Goal: Navigation & Orientation: Understand site structure

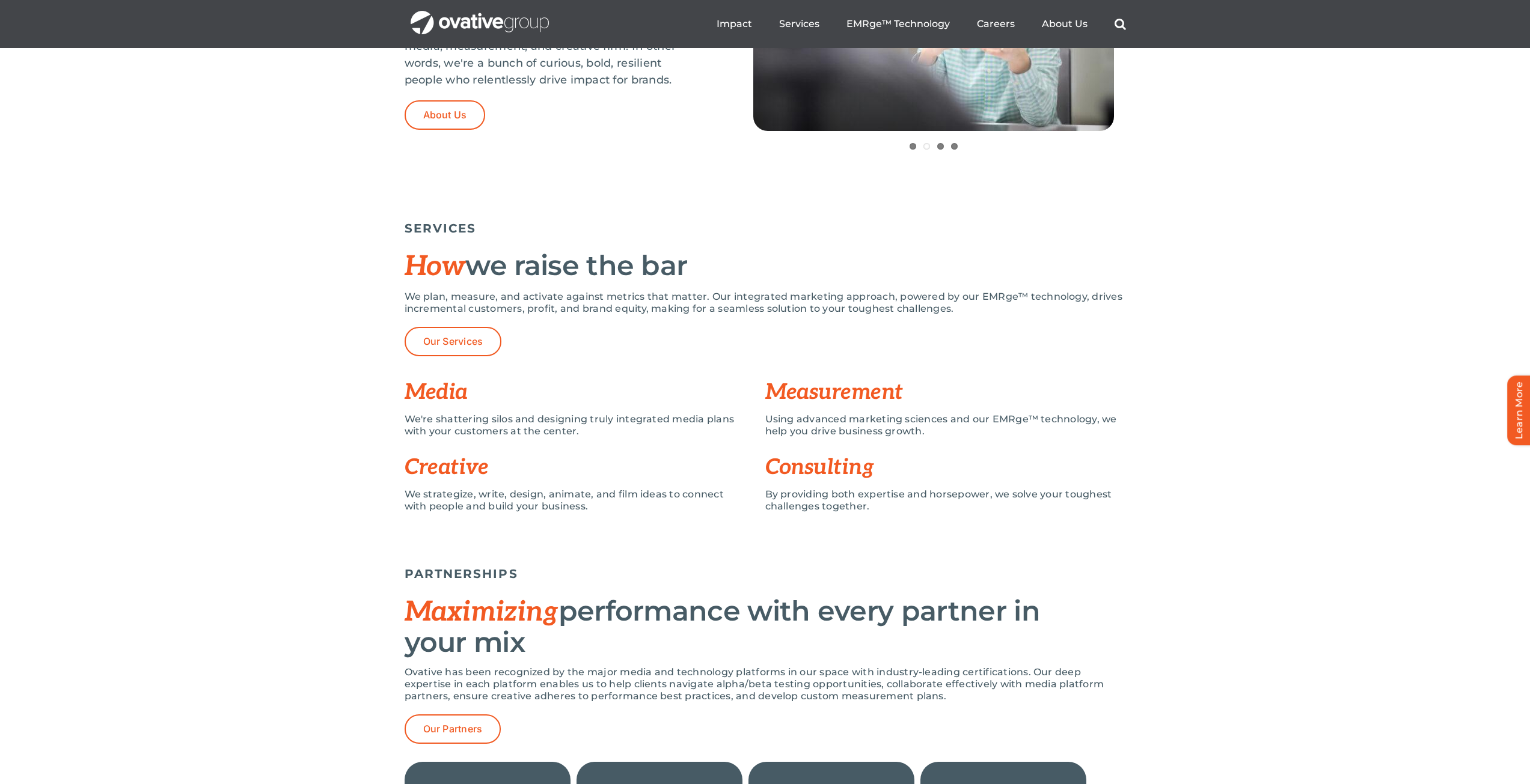
click at [438, 397] on h3 "Media" at bounding box center [585, 393] width 360 height 24
drag, startPoint x: 437, startPoint y: 473, endPoint x: 455, endPoint y: 465, distance: 19.7
click at [455, 465] on h3 "Creative" at bounding box center [585, 467] width 360 height 24
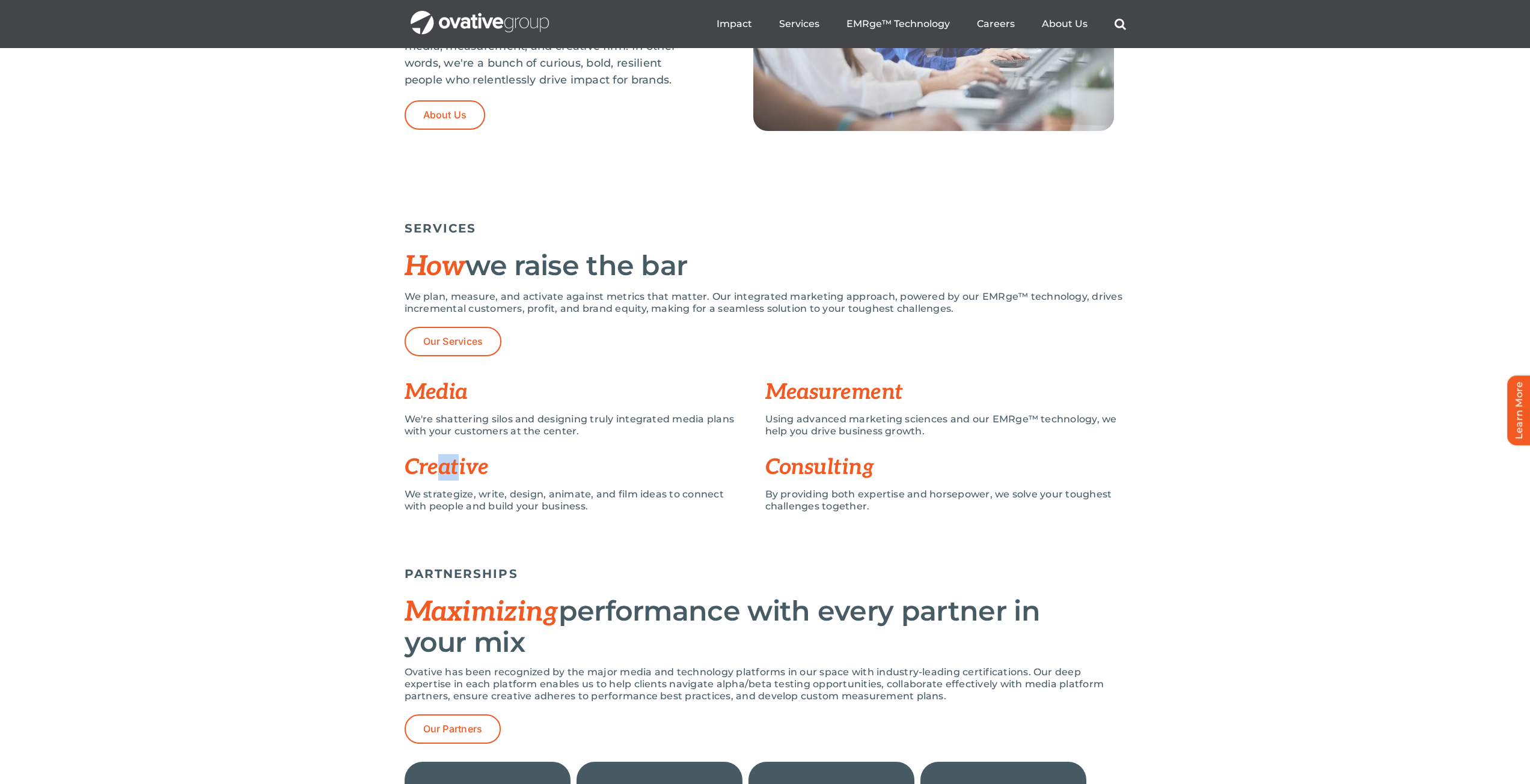
click at [446, 468] on h3 "Creative" at bounding box center [585, 467] width 360 height 24
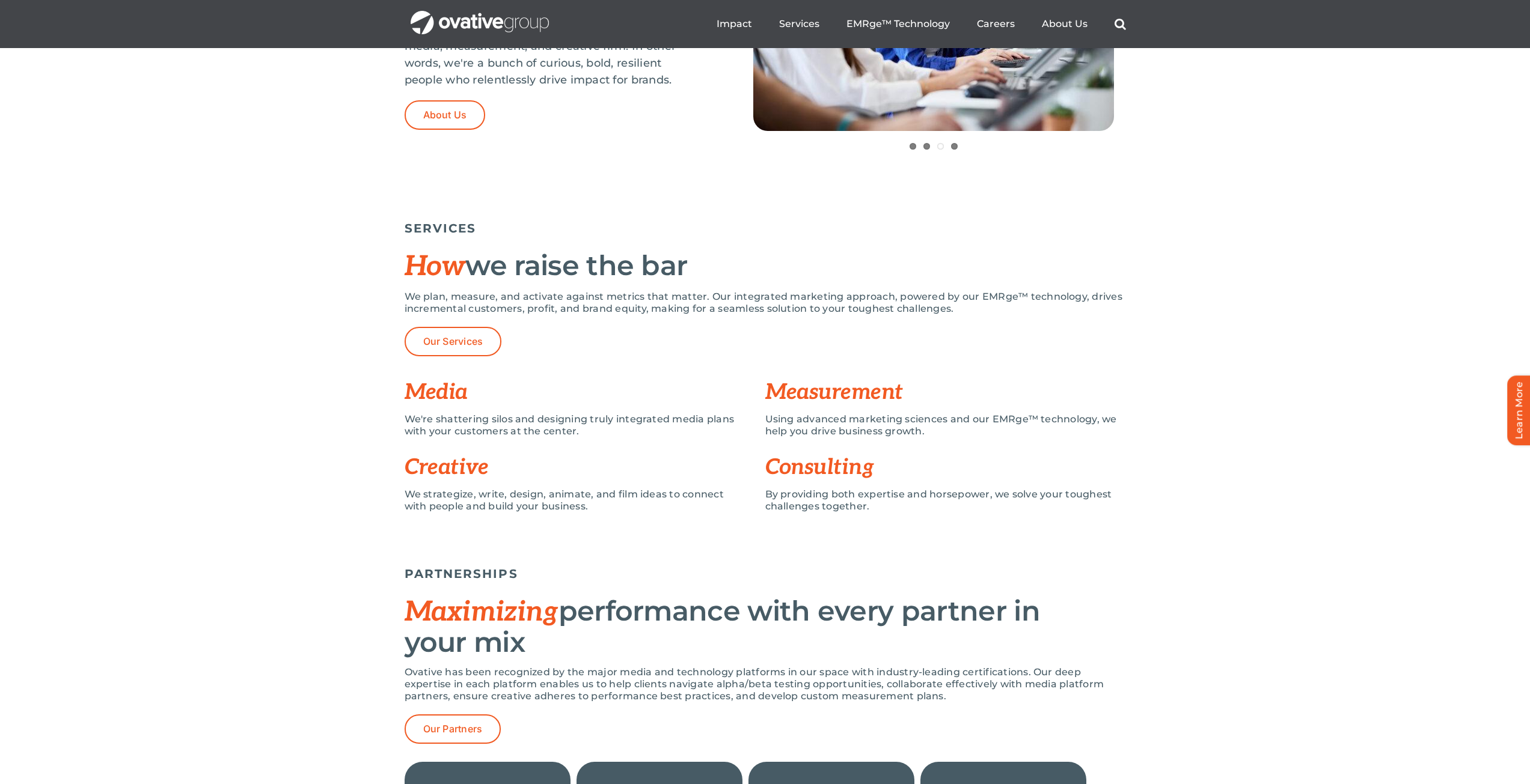
click at [449, 467] on h3 "Creative" at bounding box center [585, 467] width 360 height 24
drag, startPoint x: 436, startPoint y: 391, endPoint x: 449, endPoint y: 393, distance: 13.2
click at [449, 393] on h3 "Media" at bounding box center [585, 393] width 360 height 24
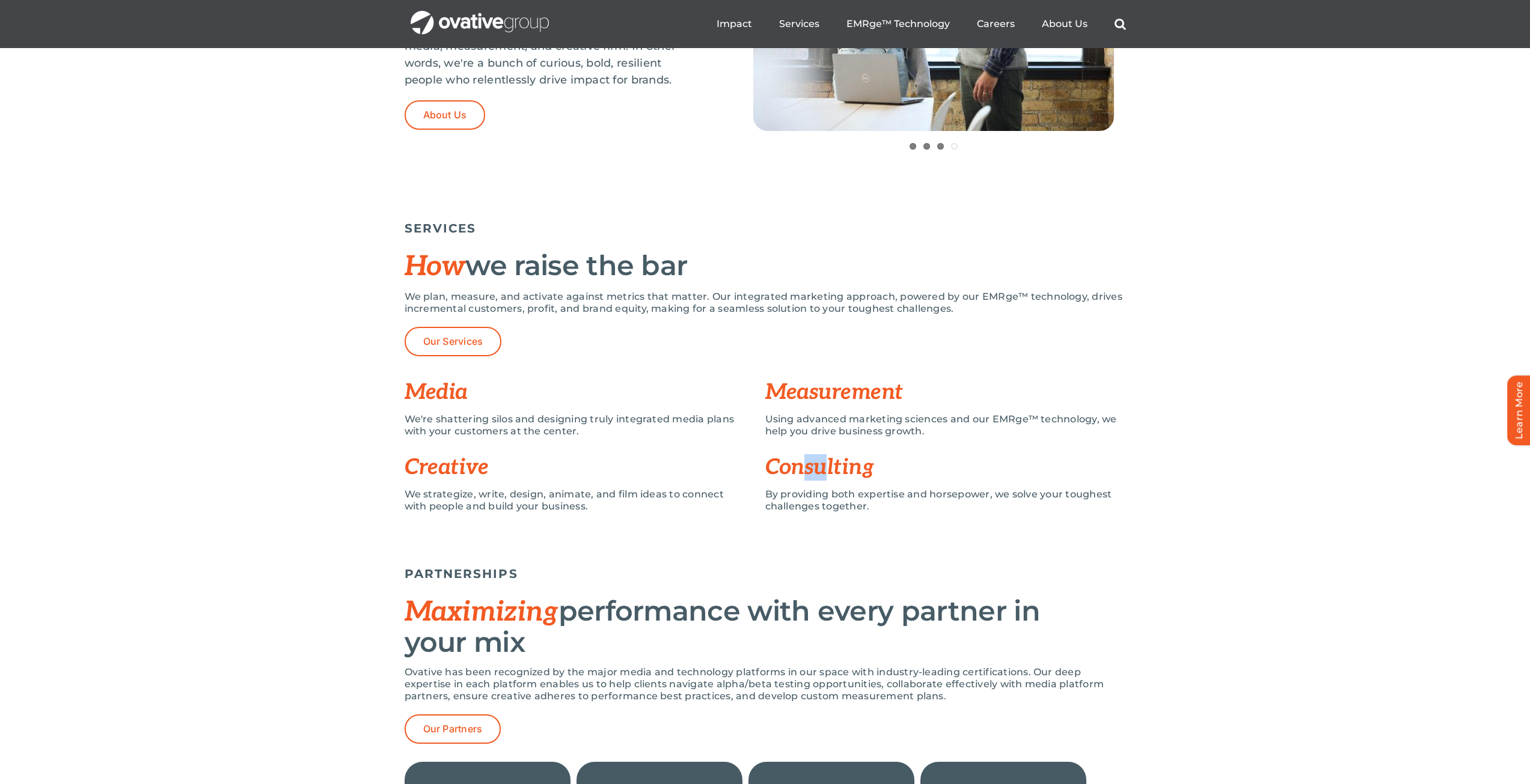
drag, startPoint x: 808, startPoint y: 465, endPoint x: 823, endPoint y: 470, distance: 15.8
click at [823, 470] on h3 "Consulting" at bounding box center [945, 467] width 360 height 24
click at [821, 469] on h3 "Consulting" at bounding box center [945, 467] width 360 height 24
drag, startPoint x: 817, startPoint y: 468, endPoint x: 827, endPoint y: 470, distance: 10.2
click at [827, 470] on h3 "Consulting" at bounding box center [945, 467] width 360 height 24
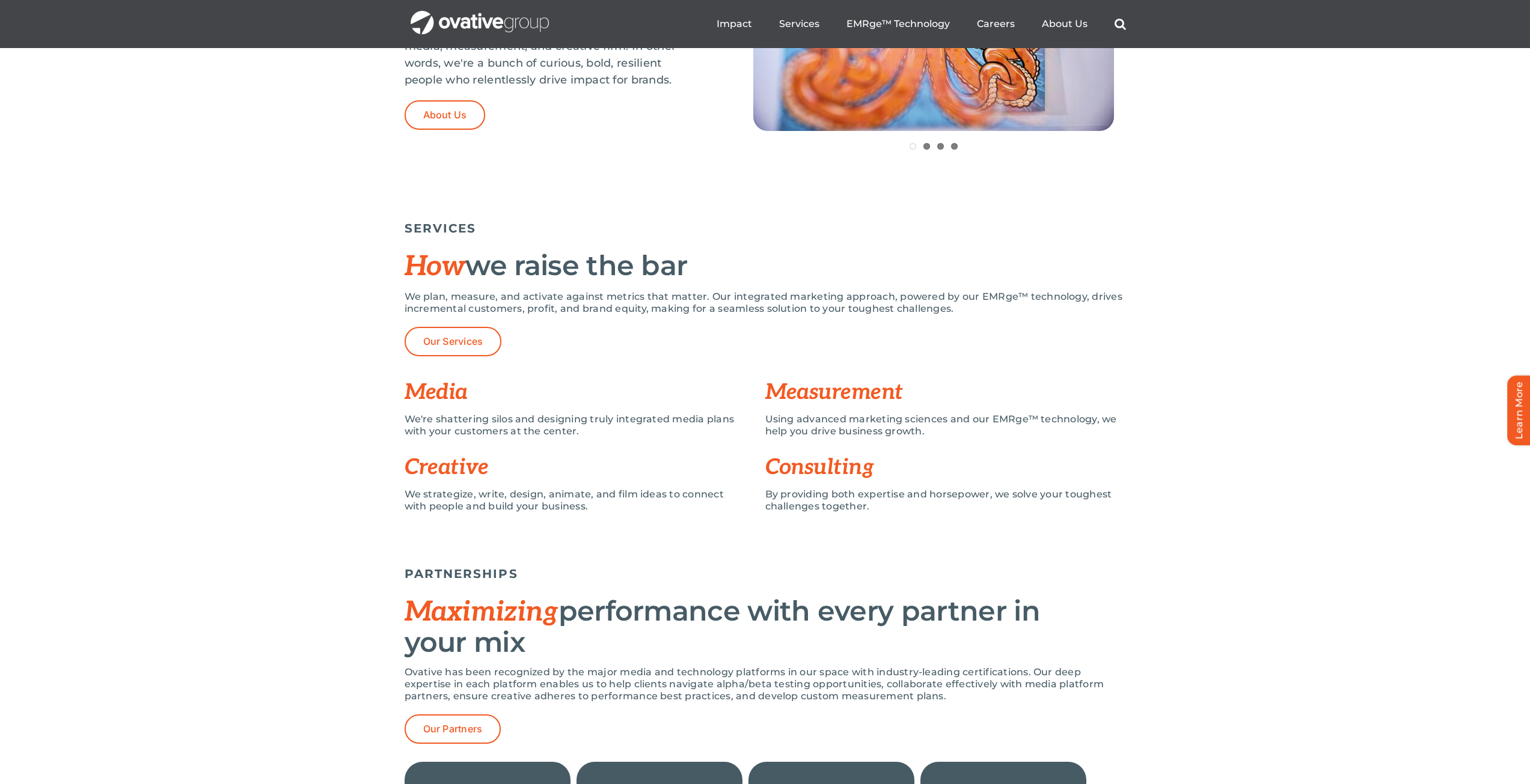
click at [835, 469] on h3 "Consulting" at bounding box center [945, 467] width 360 height 24
drag, startPoint x: 834, startPoint y: 466, endPoint x: 812, endPoint y: 470, distance: 22.4
click at [812, 470] on h3 "Consulting" at bounding box center [945, 467] width 360 height 24
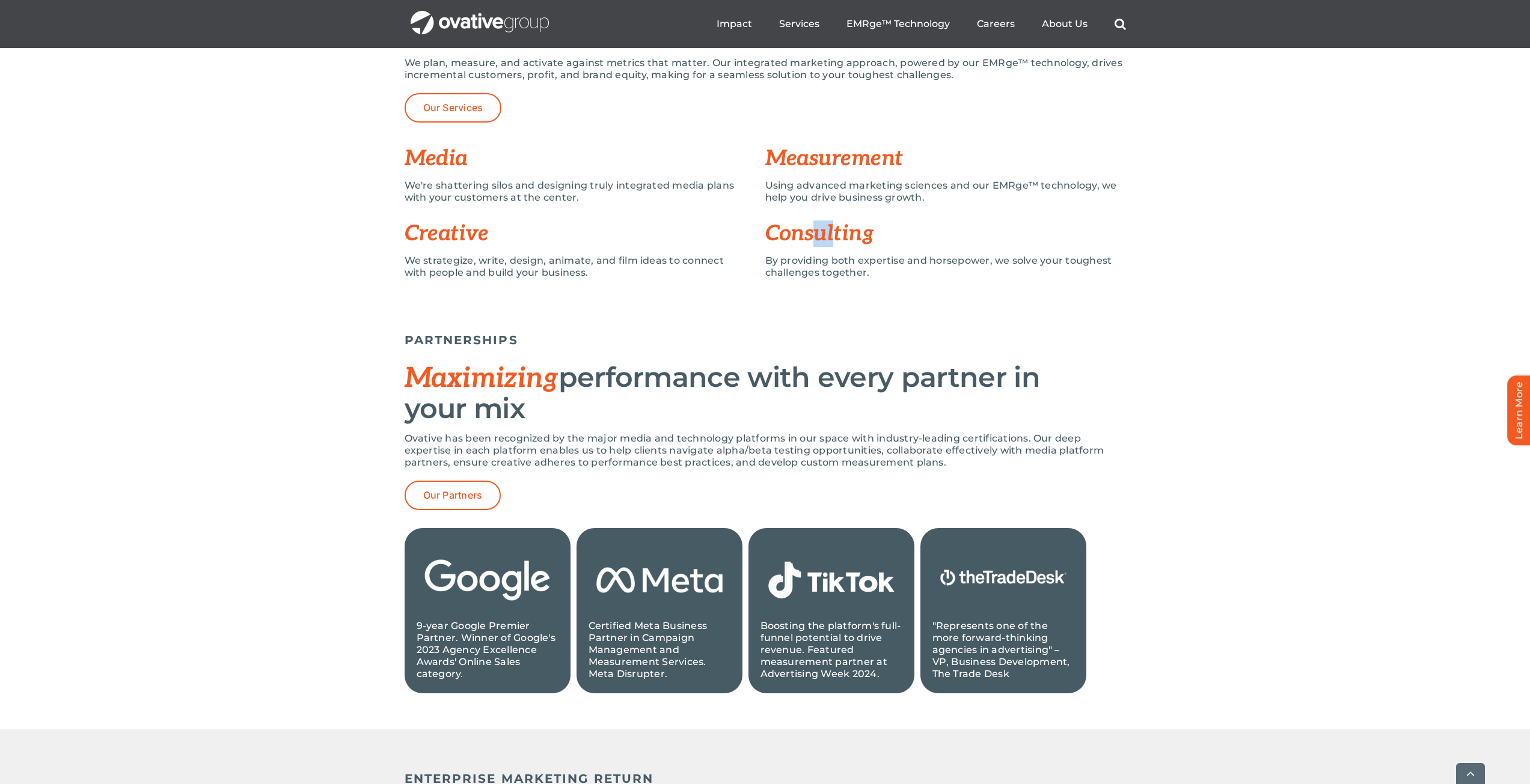
scroll to position [1103, 0]
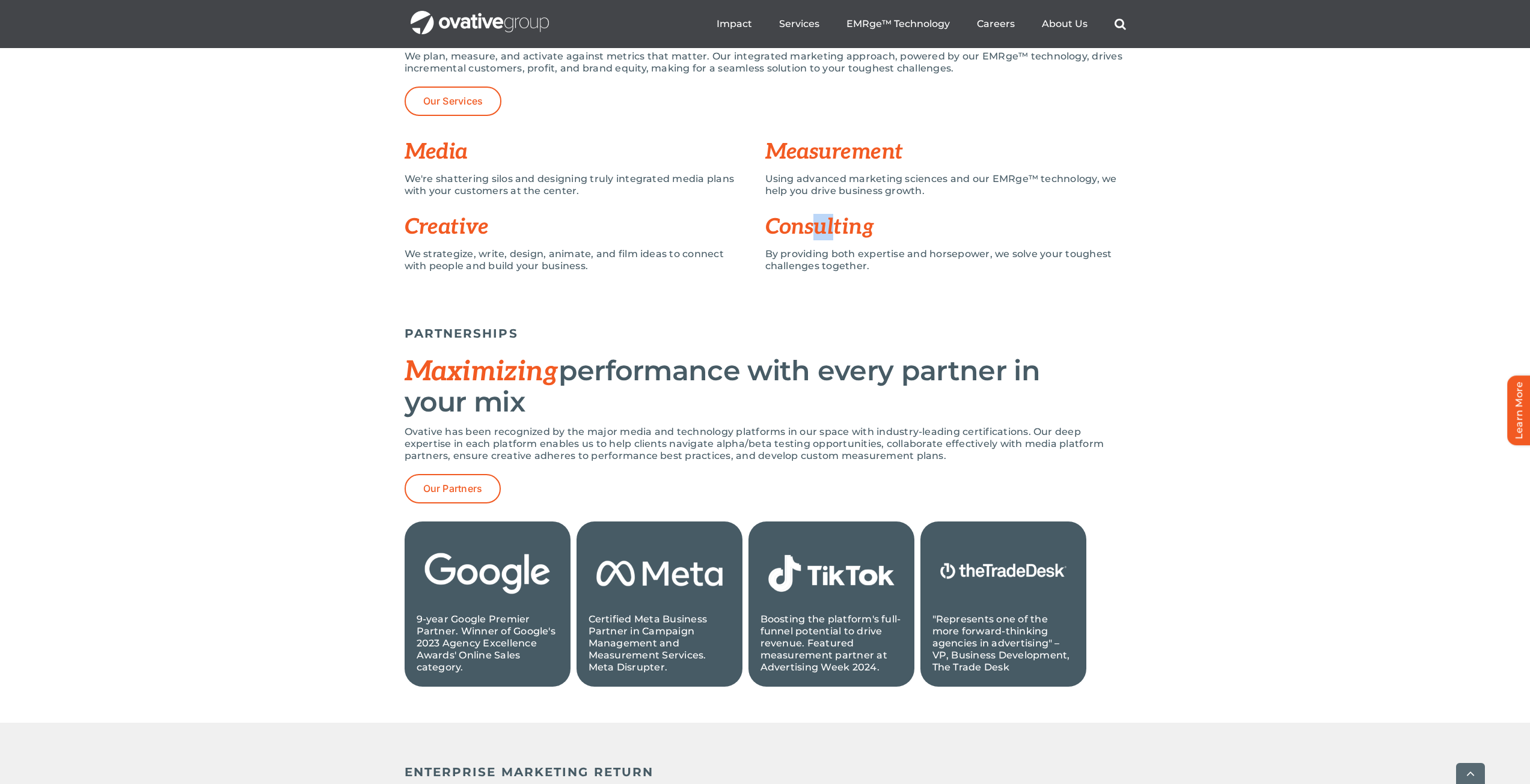
drag, startPoint x: 401, startPoint y: 369, endPoint x: 536, endPoint y: 414, distance: 142.3
click at [536, 414] on div "PARTNERSHIPS Maximizing performance with every partner in your mix Ovative has …" at bounding box center [765, 513] width 1530 height 421
click at [536, 410] on h2 "Maximizing performance with every partner in your mix" at bounding box center [765, 386] width 721 height 61
drag, startPoint x: 547, startPoint y: 408, endPoint x: 367, endPoint y: 370, distance: 184.0
click at [367, 370] on div "PARTNERSHIPS Maximizing performance with every partner in your mix Ovative has …" at bounding box center [765, 513] width 1530 height 421
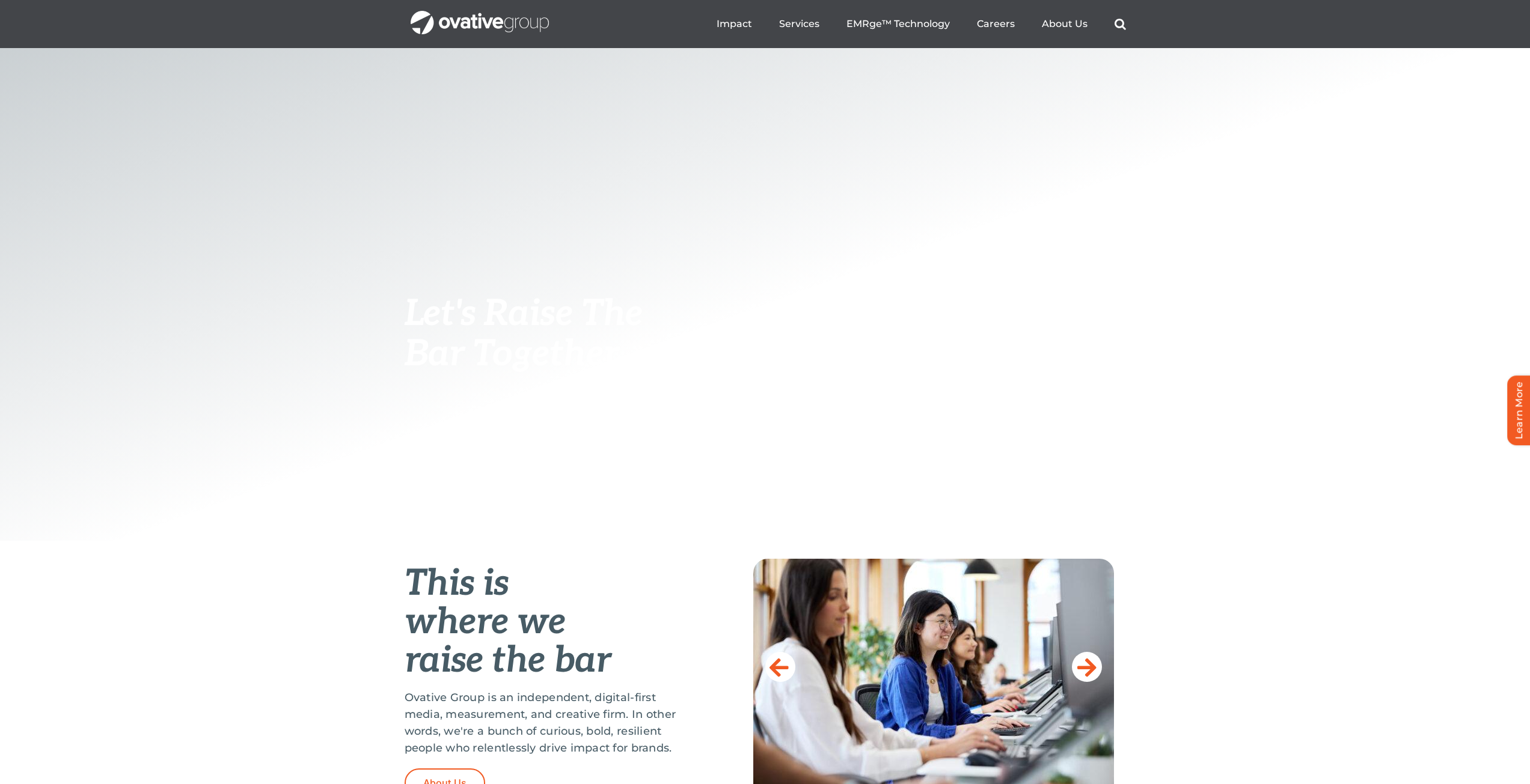
scroll to position [0, 0]
